Goal: Use online tool/utility: Use online tool/utility

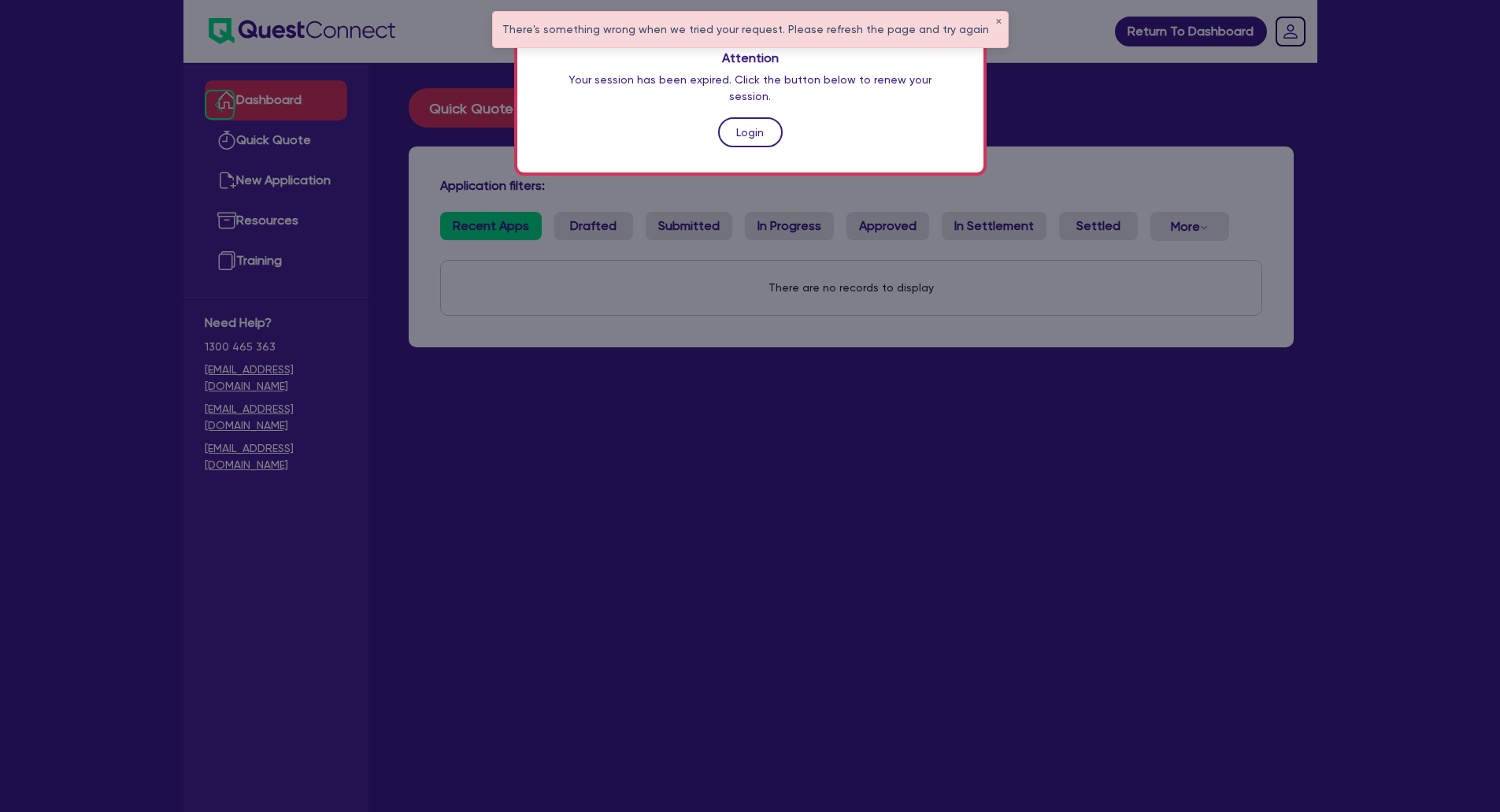
click at [759, 118] on link "Login" at bounding box center [750, 133] width 65 height 30
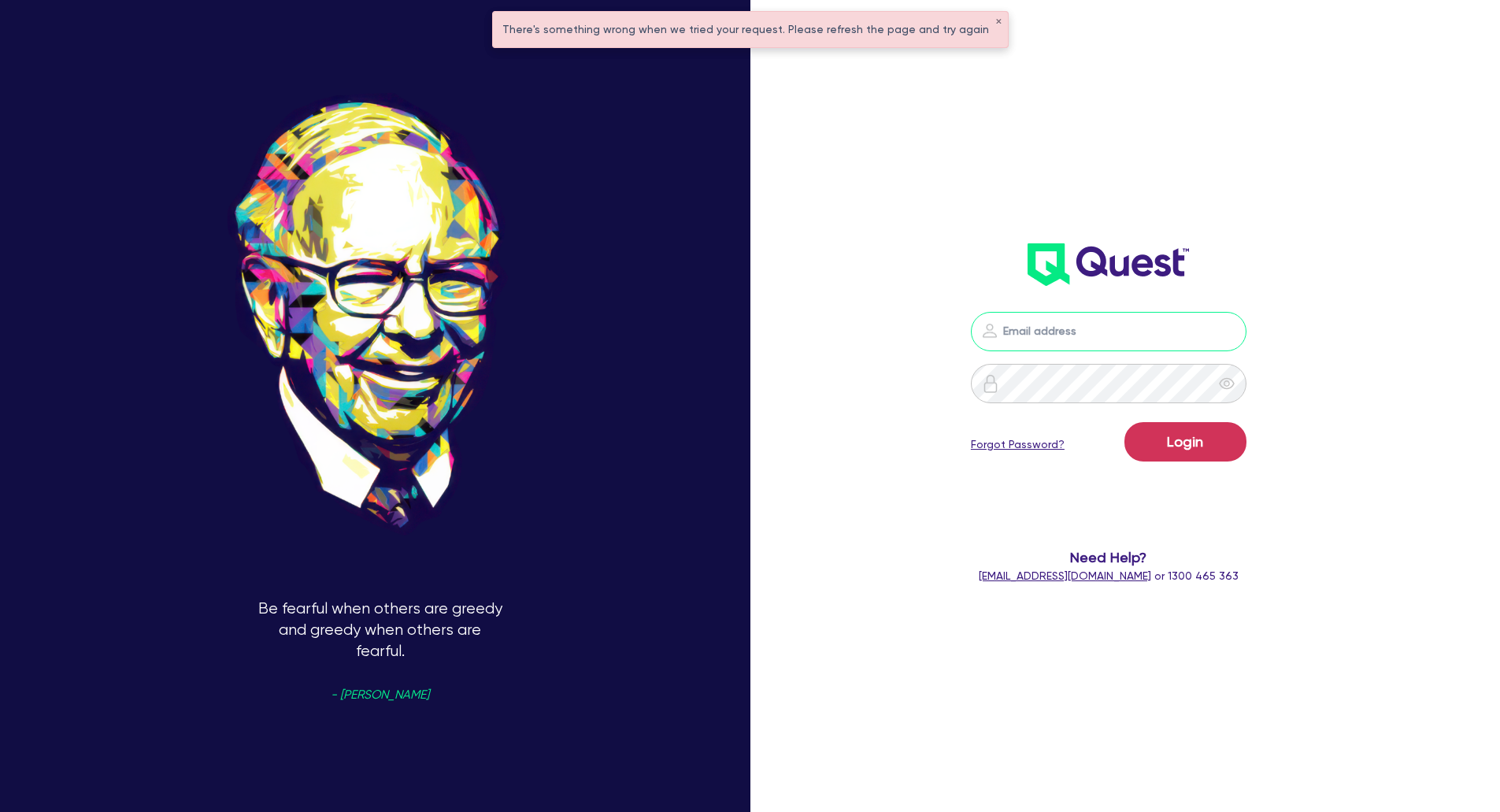
type input "[EMAIL_ADDRESS][DOMAIN_NAME]"
click at [1199, 458] on button "Login" at bounding box center [1185, 442] width 122 height 40
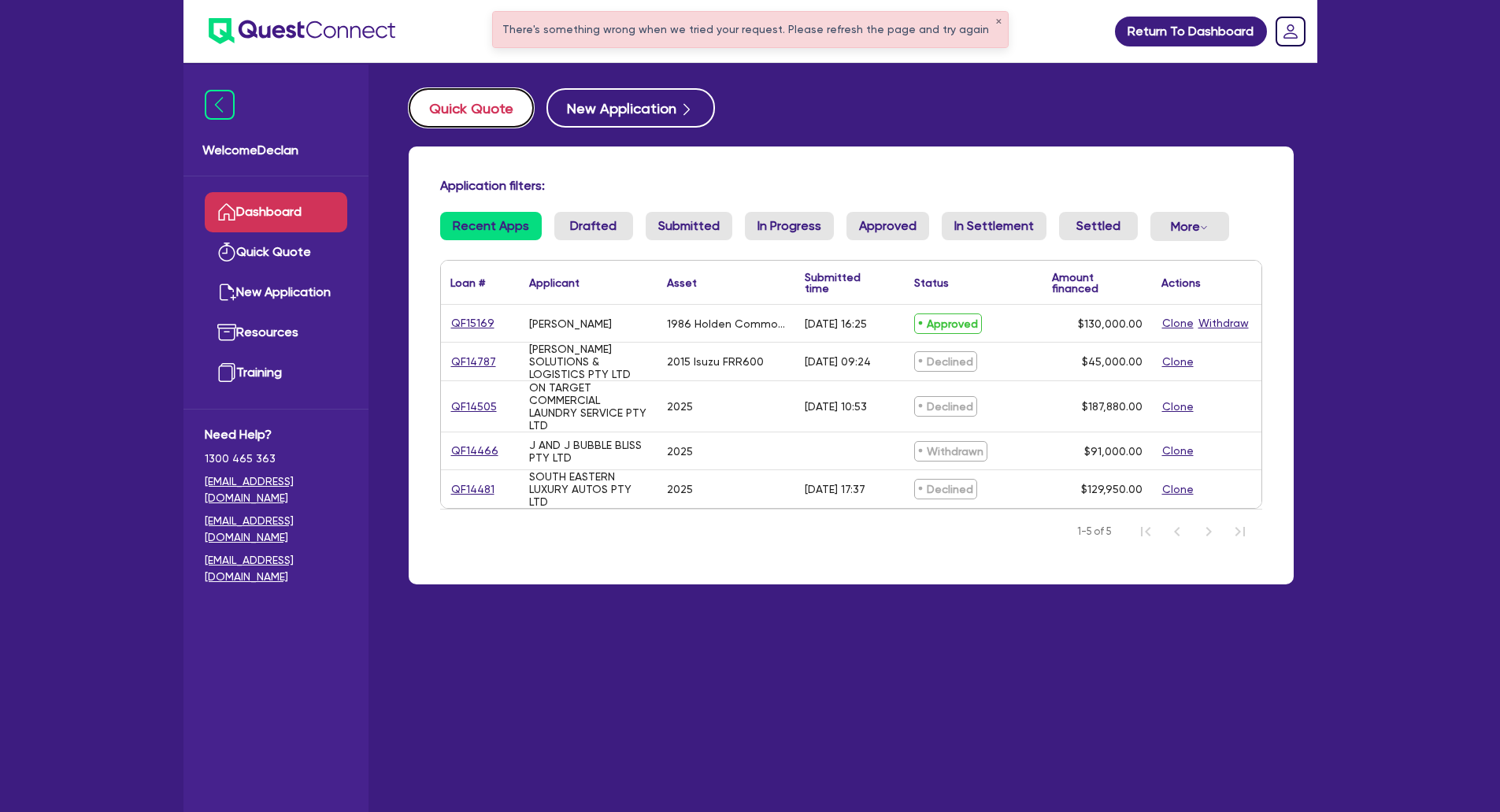
click at [522, 113] on button "Quick Quote" at bounding box center [472, 108] width 125 height 40
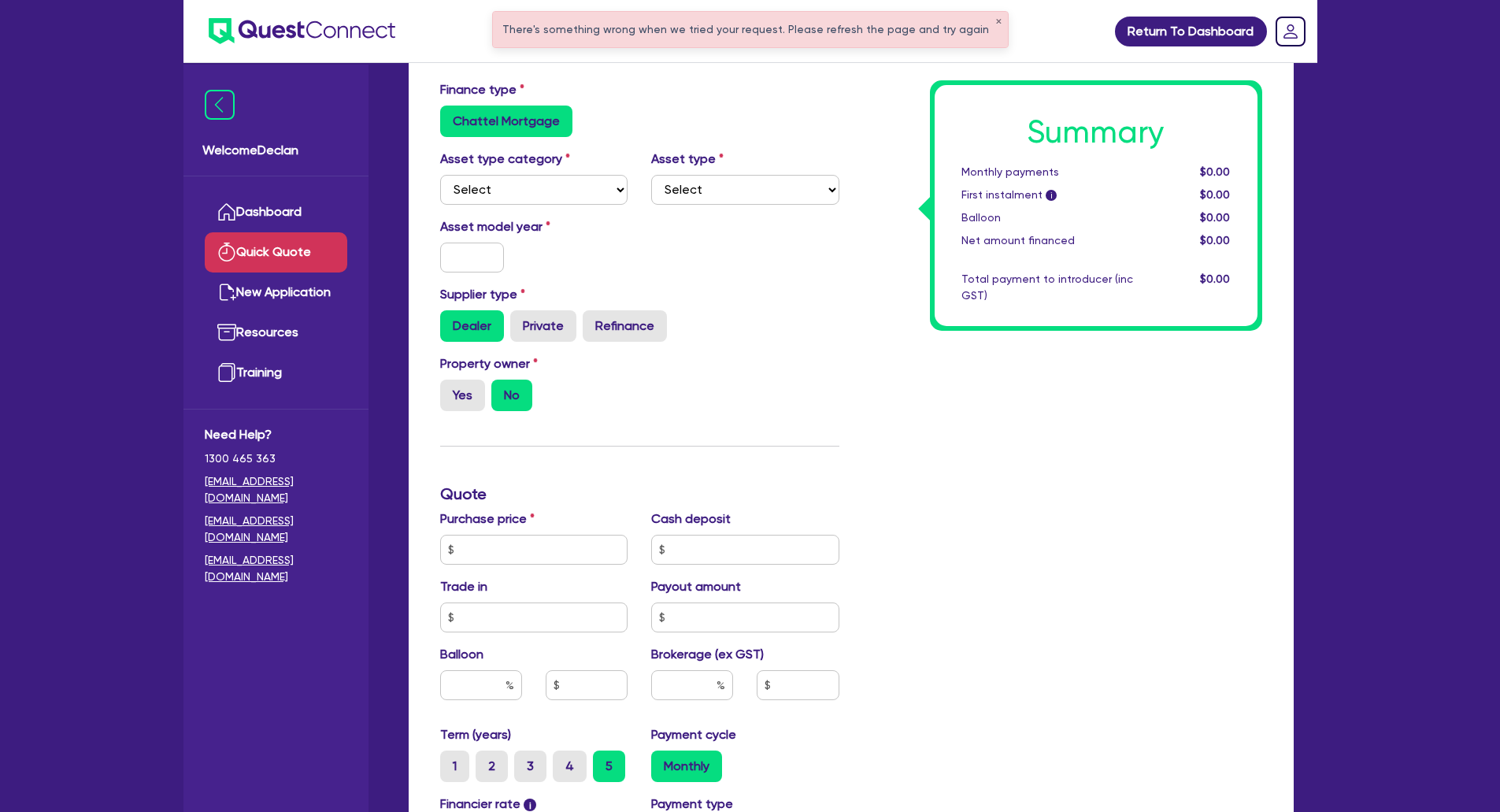
scroll to position [236, 0]
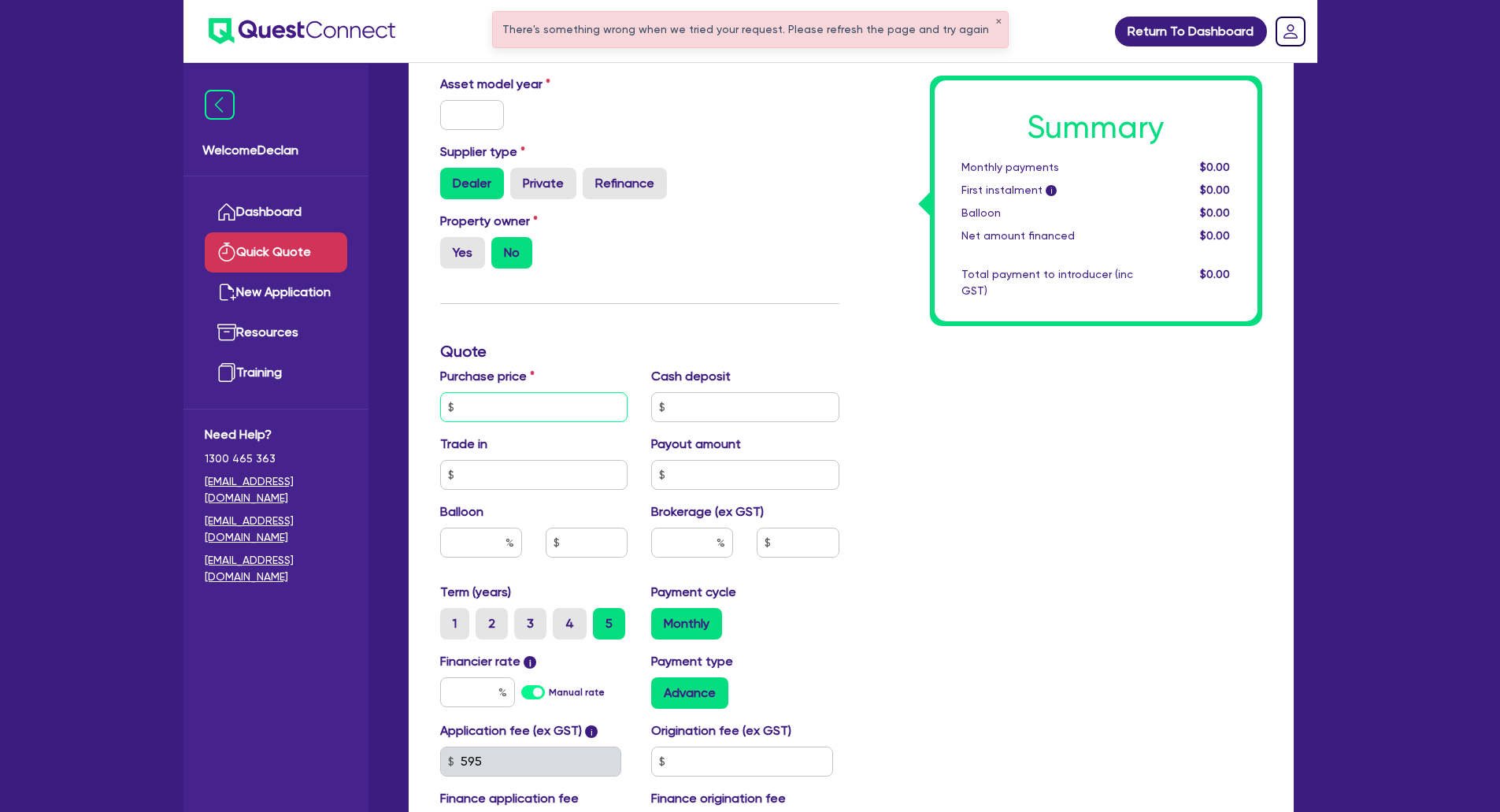
click at [558, 401] on input "text" at bounding box center [534, 407] width 188 height 30
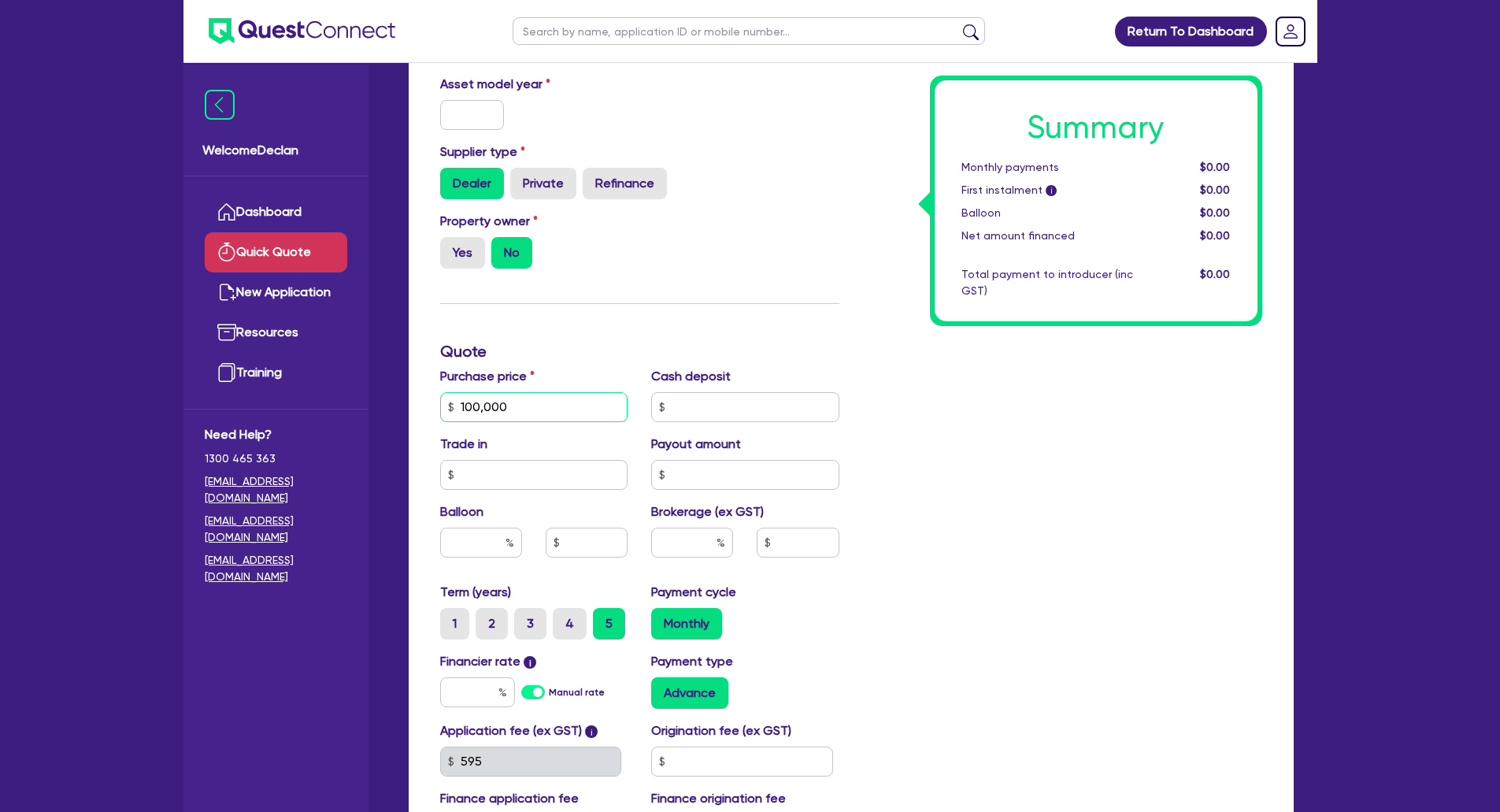
type input "100,000"
click at [697, 419] on input "text" at bounding box center [746, 407] width 188 height 30
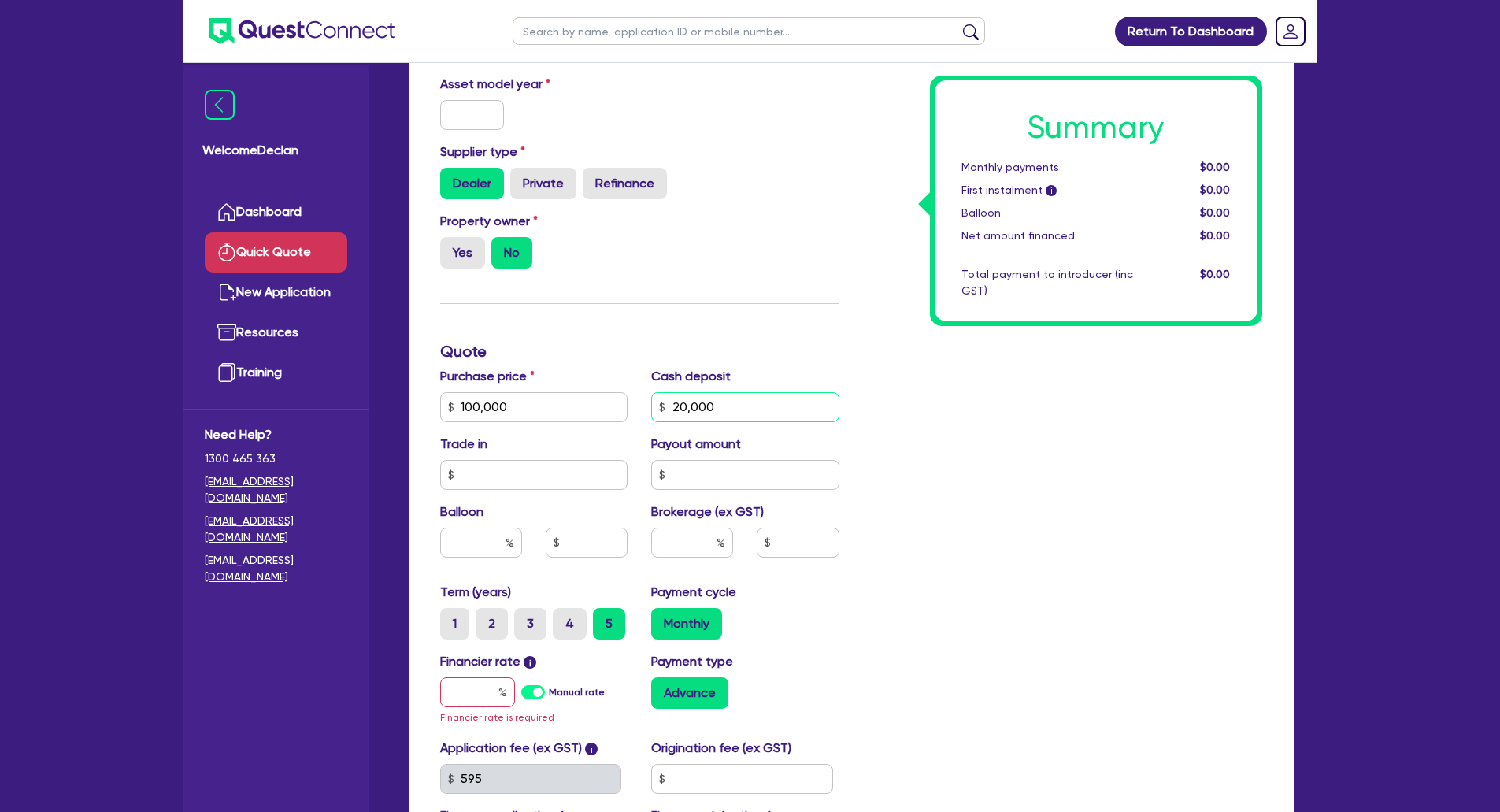
type input "20,000"
click at [1026, 526] on div "Summary Monthly payments $0.00 First instalment i $0.00 Balloon $0.00 Net amoun…" at bounding box center [1063, 406] width 423 height 938
click at [551, 696] on label "Manual rate" at bounding box center [577, 692] width 56 height 14
click at [0, 0] on input "Manual rate" at bounding box center [0, 0] width 0 height 0
type input "17"
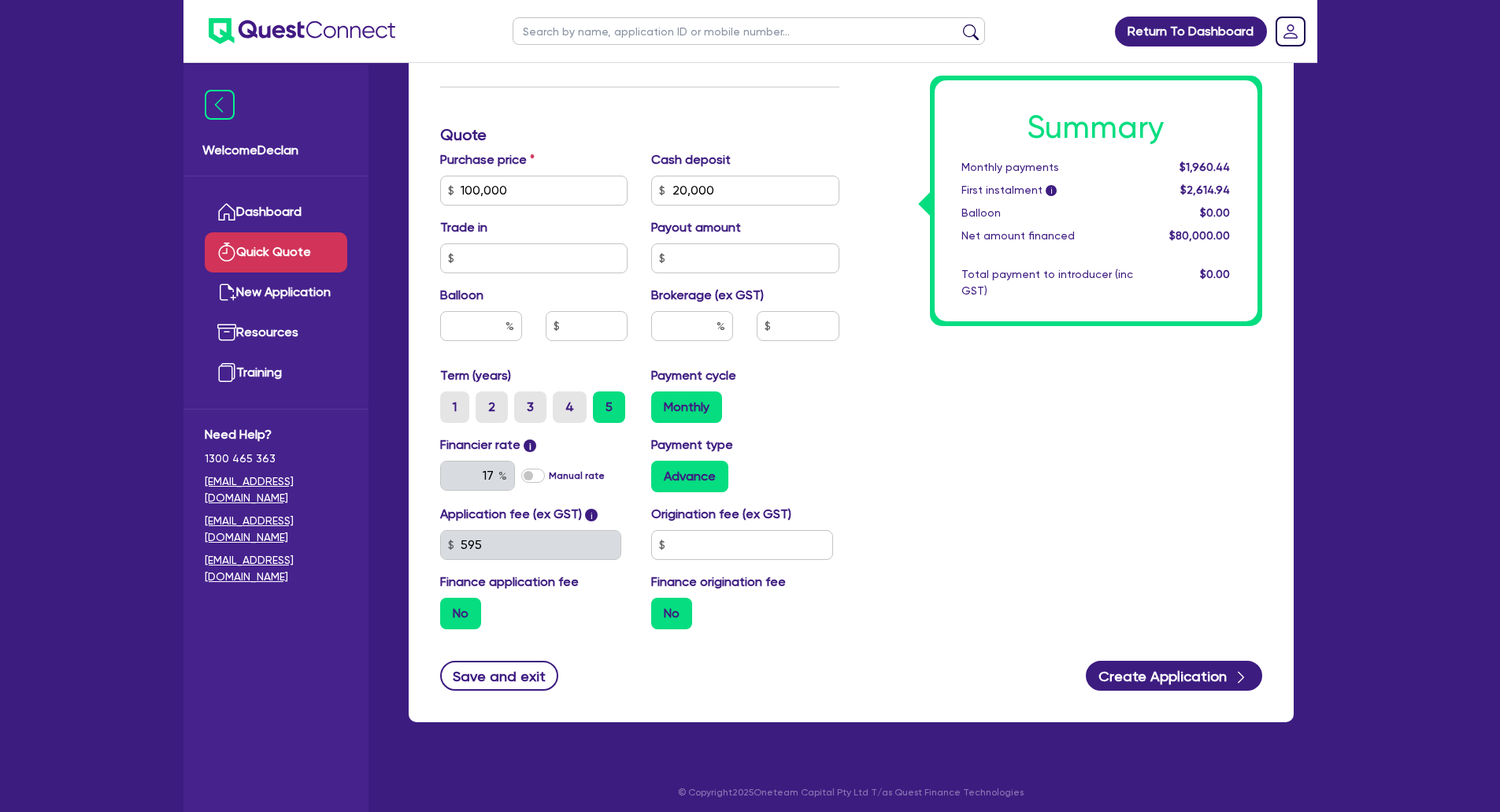
scroll to position [459, 0]
